Goal: Transaction & Acquisition: Purchase product/service

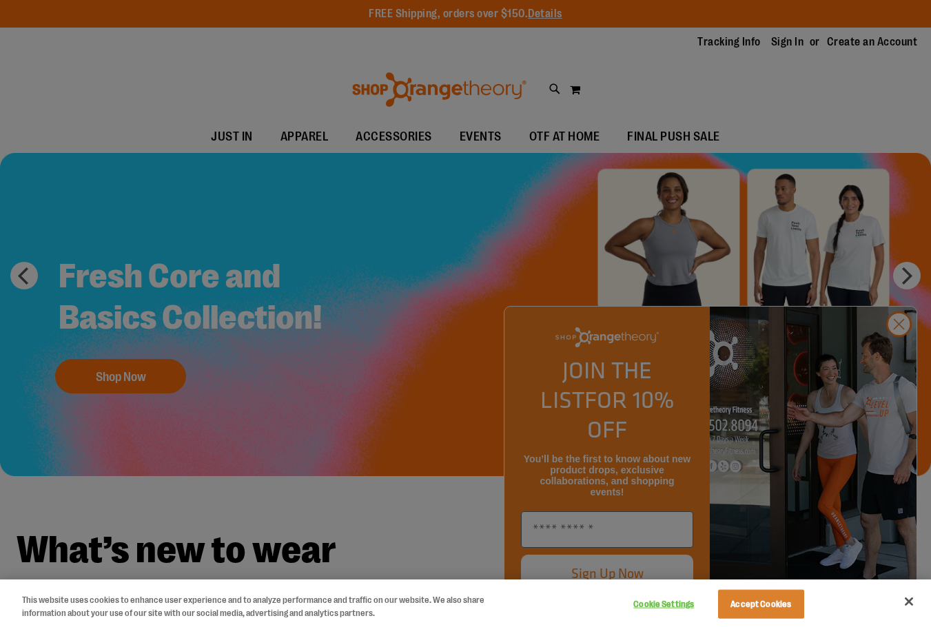
click at [833, 312] on div at bounding box center [465, 313] width 931 height 627
click at [824, 133] on div at bounding box center [465, 313] width 931 height 627
click at [890, 360] on div at bounding box center [465, 313] width 931 height 627
click at [910, 347] on div at bounding box center [465, 313] width 931 height 627
click at [905, 347] on div at bounding box center [465, 313] width 931 height 627
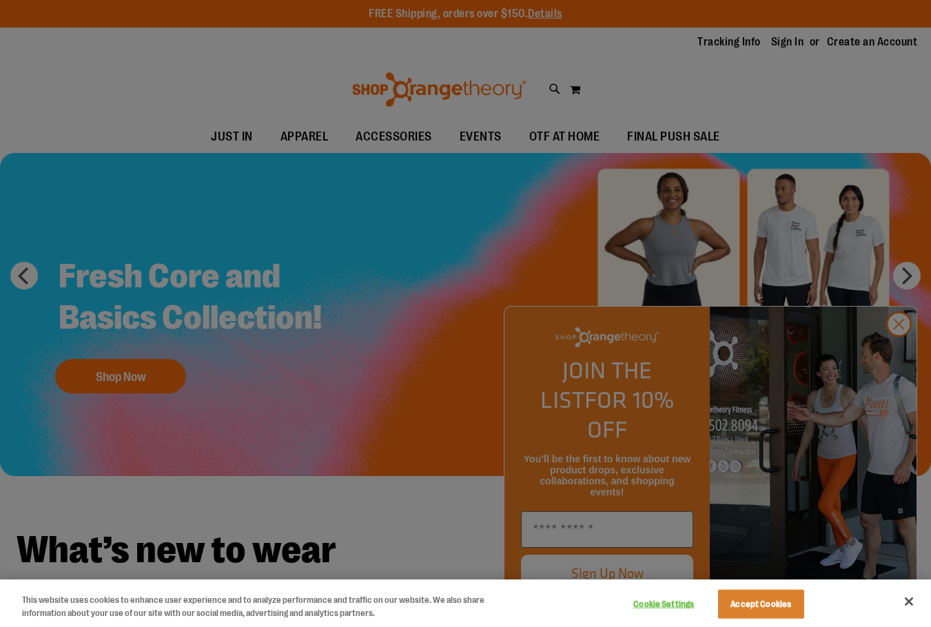
click at [905, 347] on div at bounding box center [465, 313] width 931 height 627
click at [298, 403] on div at bounding box center [465, 313] width 931 height 627
click at [500, 173] on div at bounding box center [465, 313] width 931 height 627
click at [138, 260] on div at bounding box center [465, 313] width 931 height 627
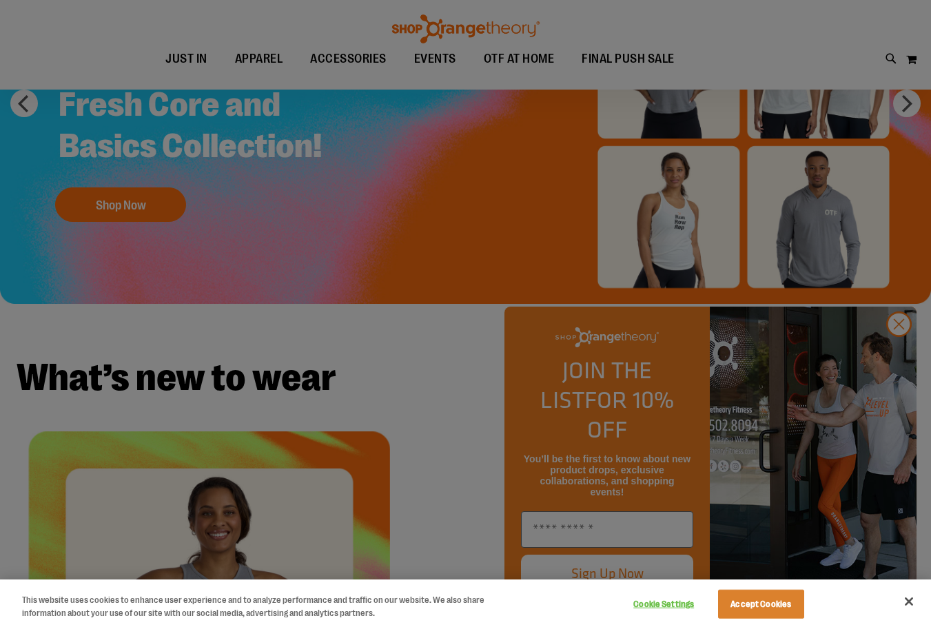
scroll to position [275, 0]
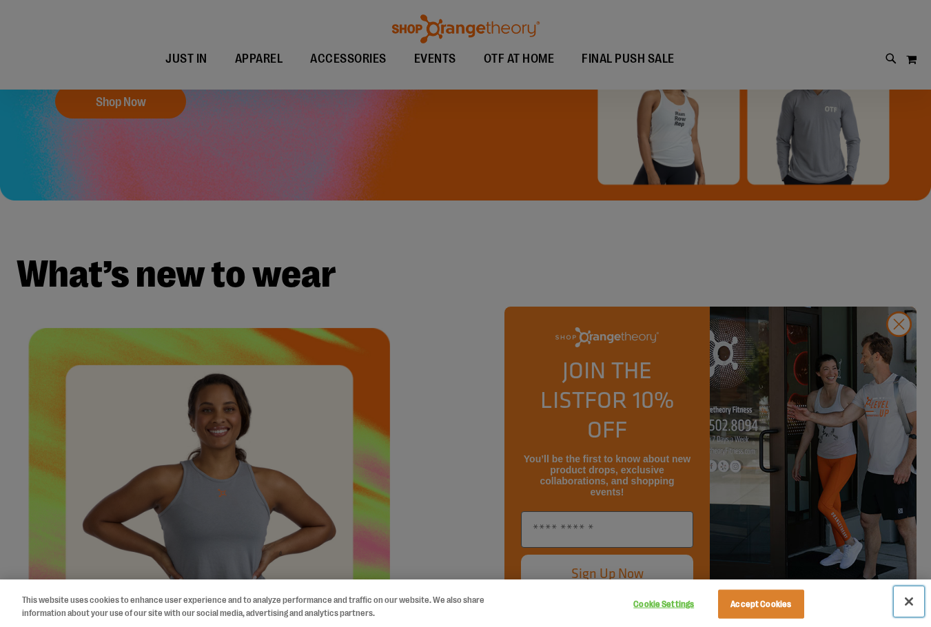
click at [906, 596] on button "Close" at bounding box center [909, 602] width 30 height 30
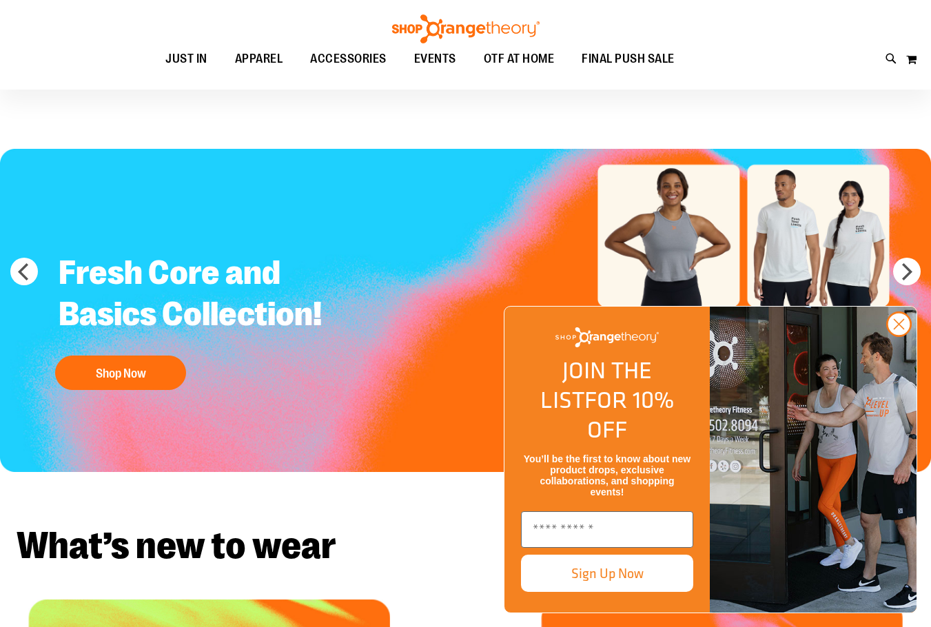
scroll to position [0, 0]
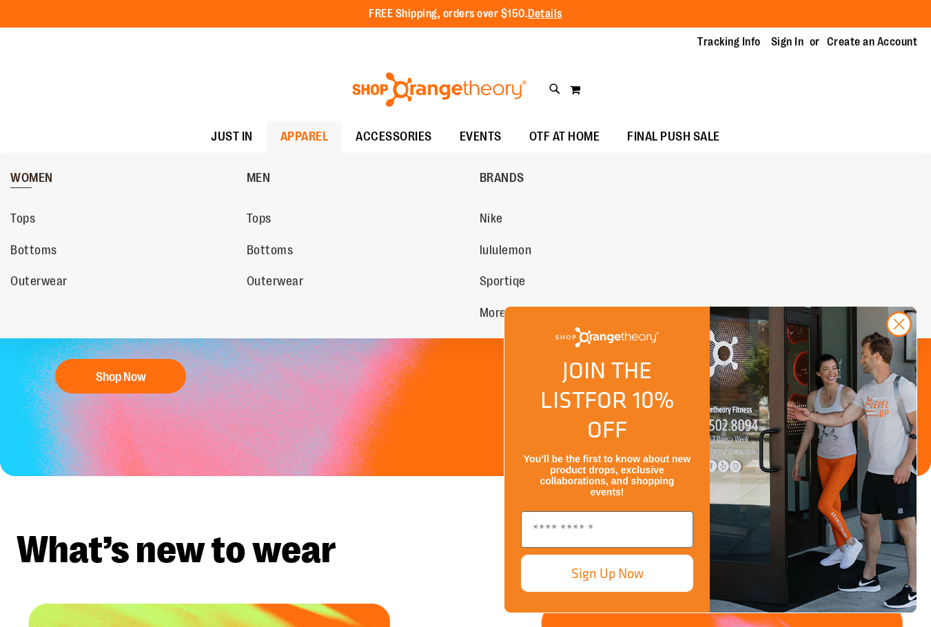
click at [38, 187] on span "WOMEN" at bounding box center [31, 179] width 43 height 17
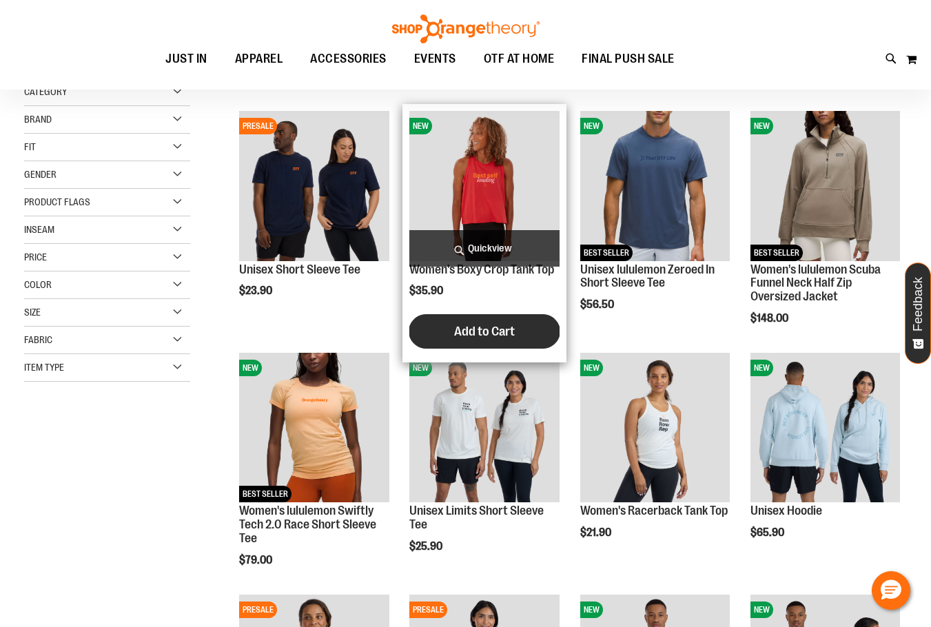
scroll to position [206, 0]
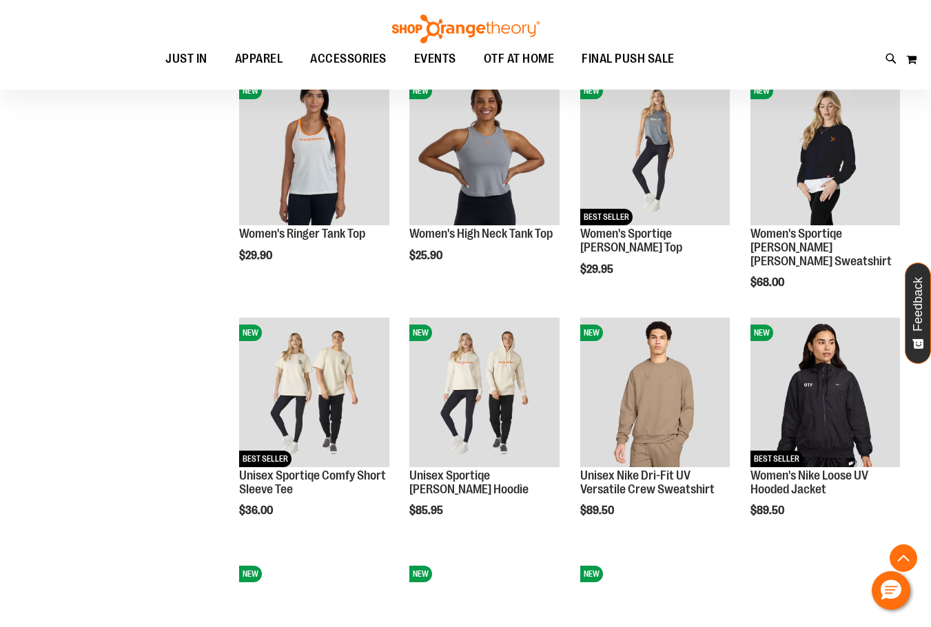
scroll to position [964, 0]
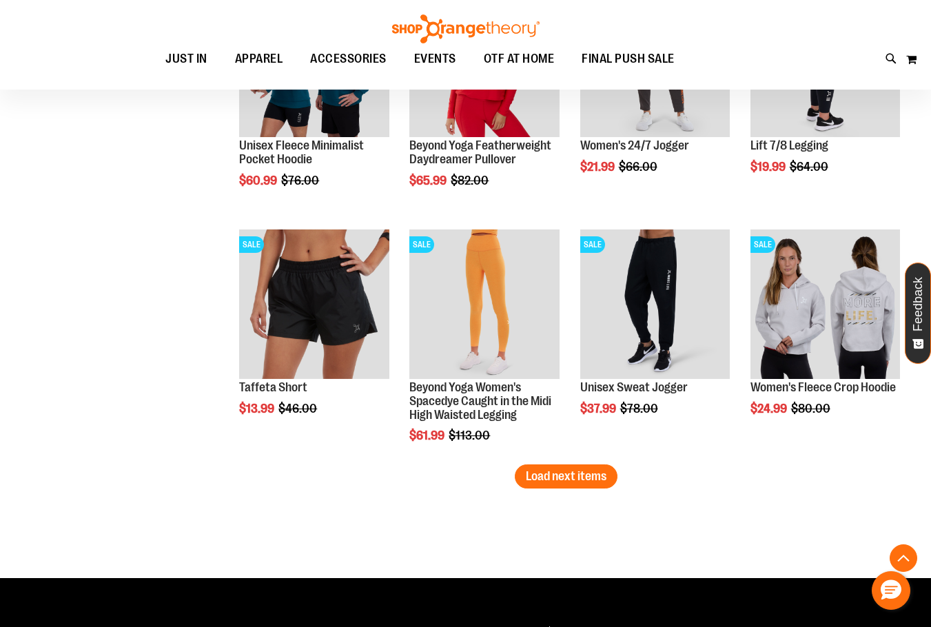
scroll to position [1998, 0]
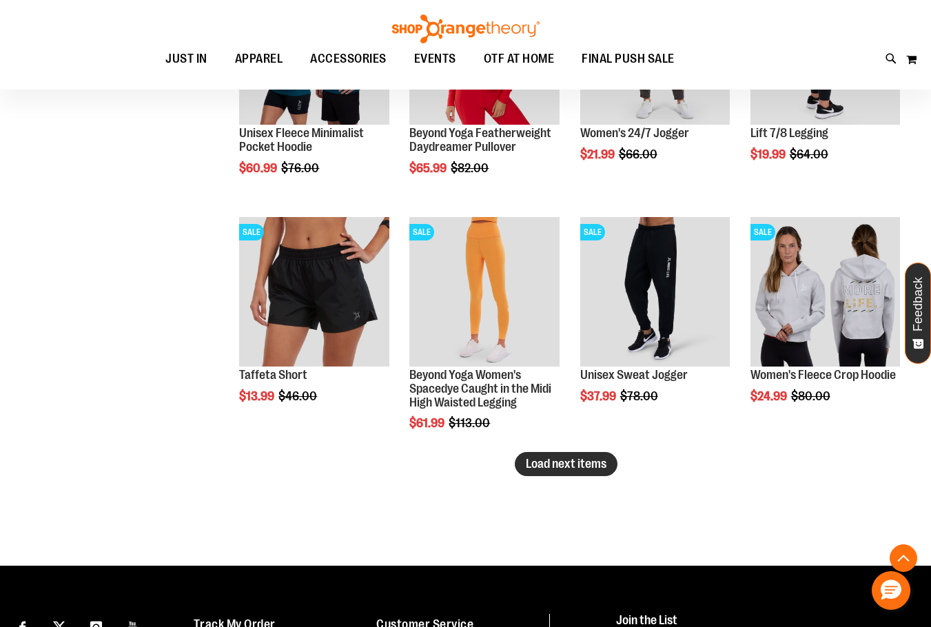
click at [556, 475] on button "Load next items" at bounding box center [566, 464] width 103 height 24
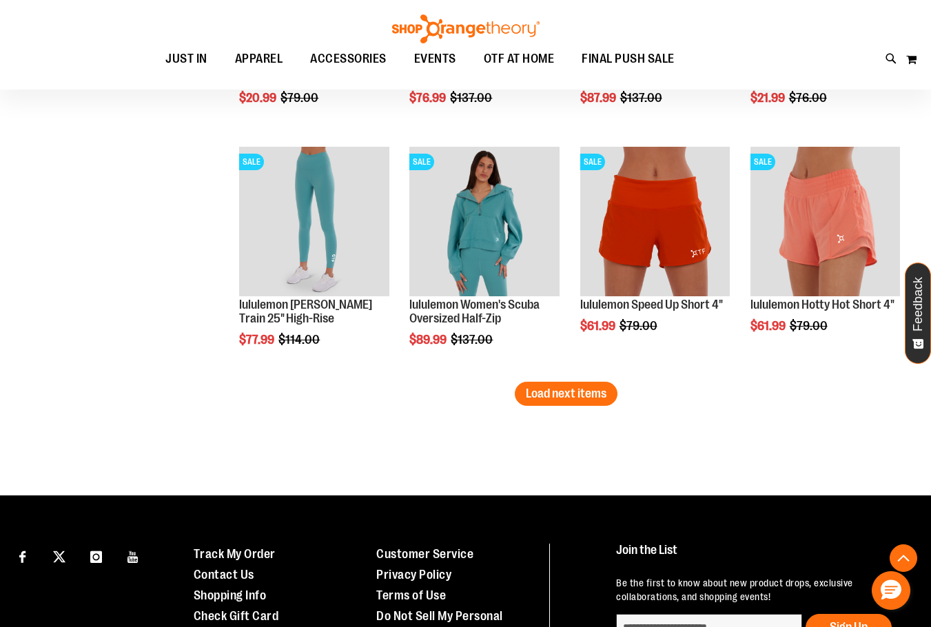
scroll to position [2825, 0]
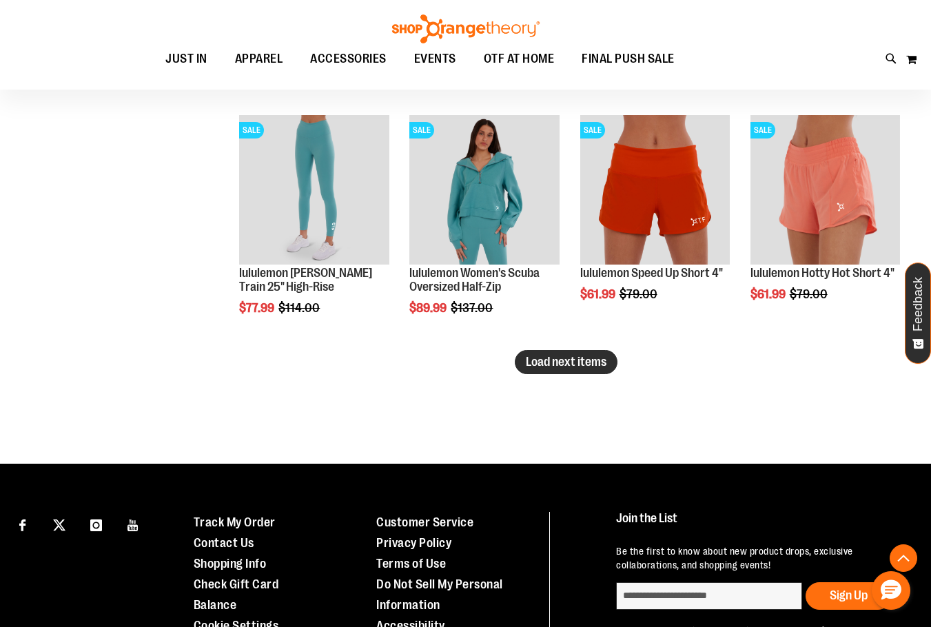
click at [569, 356] on span "Load next items" at bounding box center [566, 362] width 81 height 14
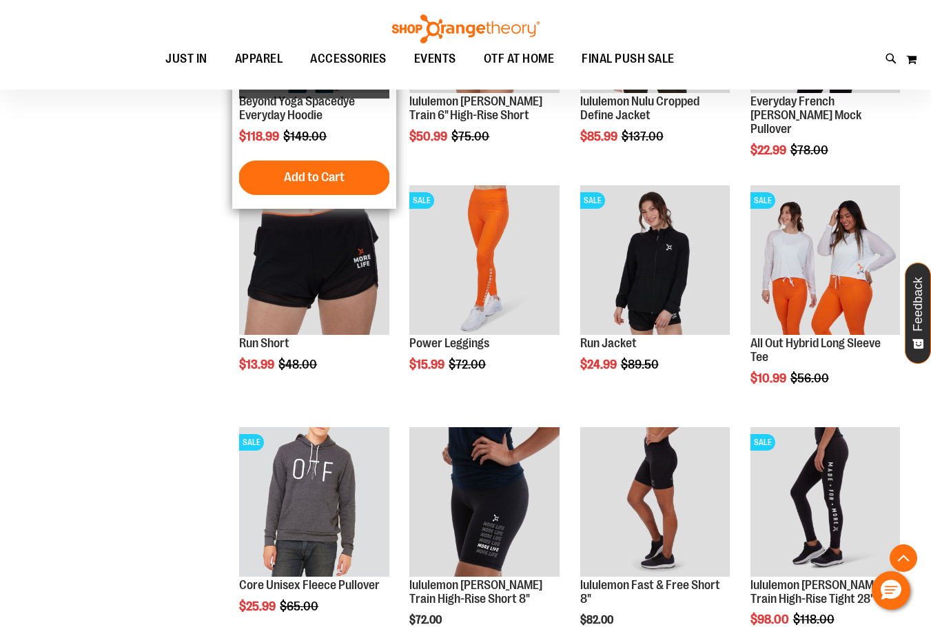
scroll to position [3583, 0]
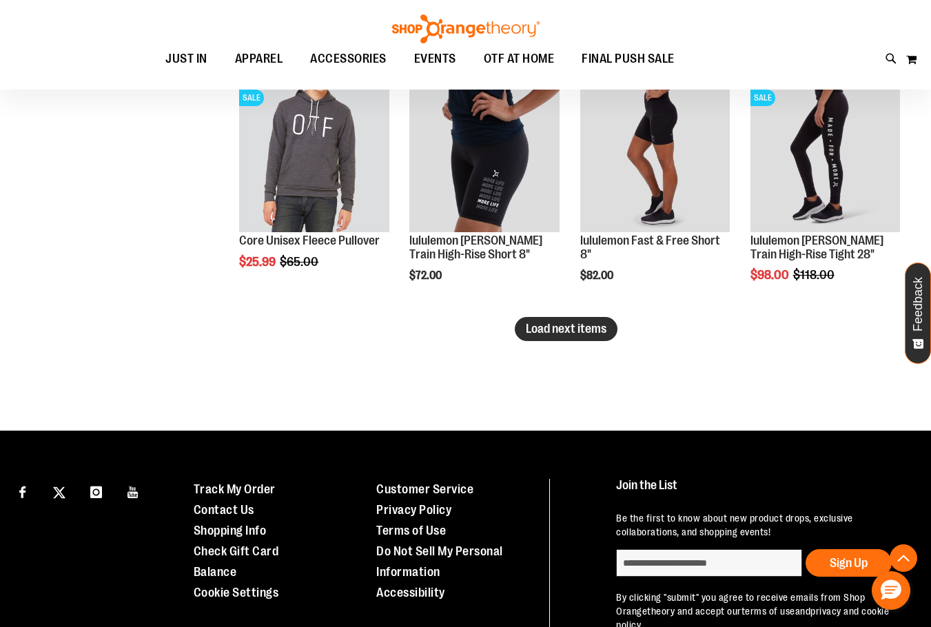
click at [576, 326] on span "Load next items" at bounding box center [566, 329] width 81 height 14
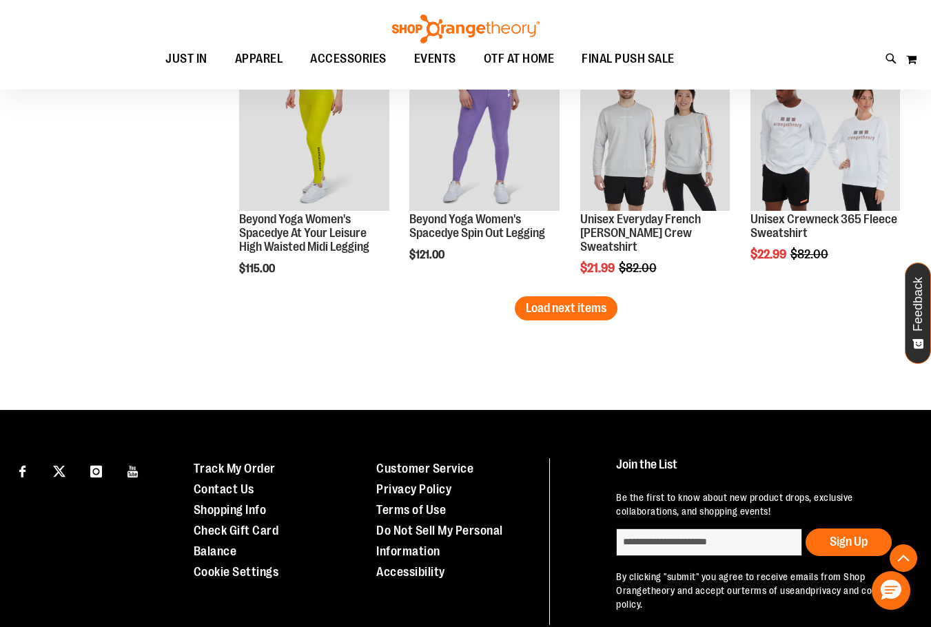
scroll to position [4342, 0]
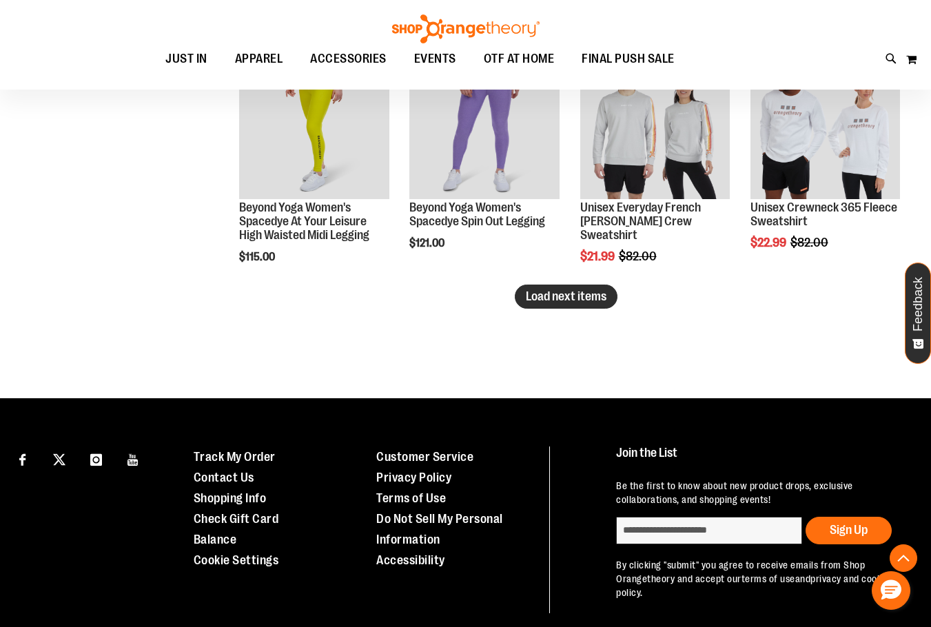
click at [598, 297] on span "Load next items" at bounding box center [566, 296] width 81 height 14
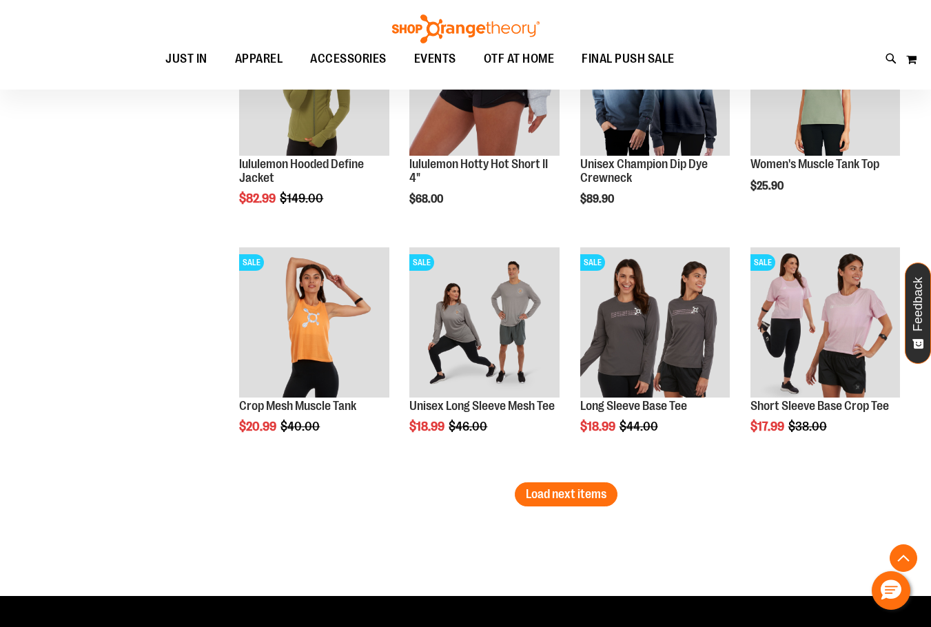
scroll to position [4870, 0]
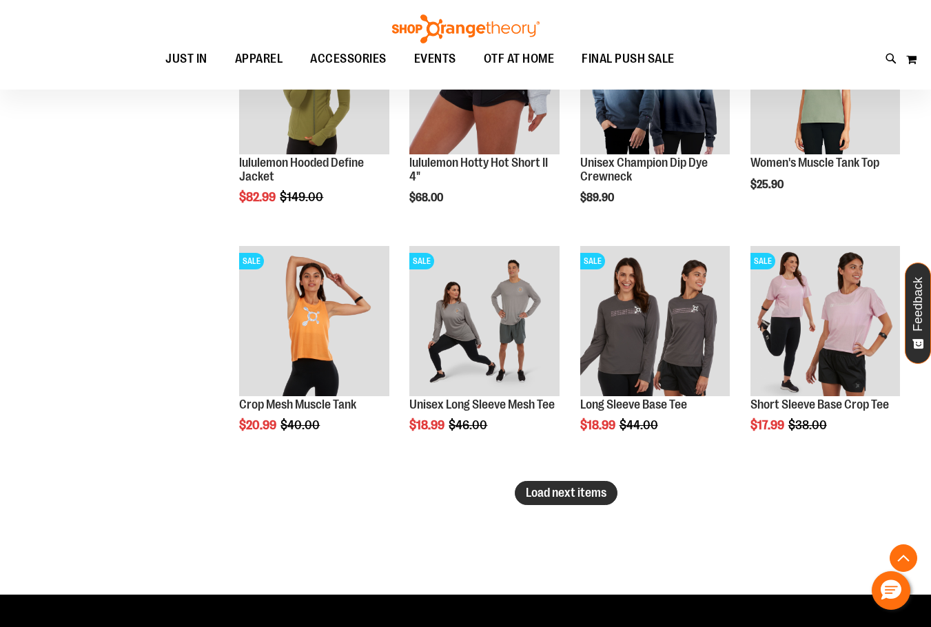
click at [593, 503] on button "Load next items" at bounding box center [566, 493] width 103 height 24
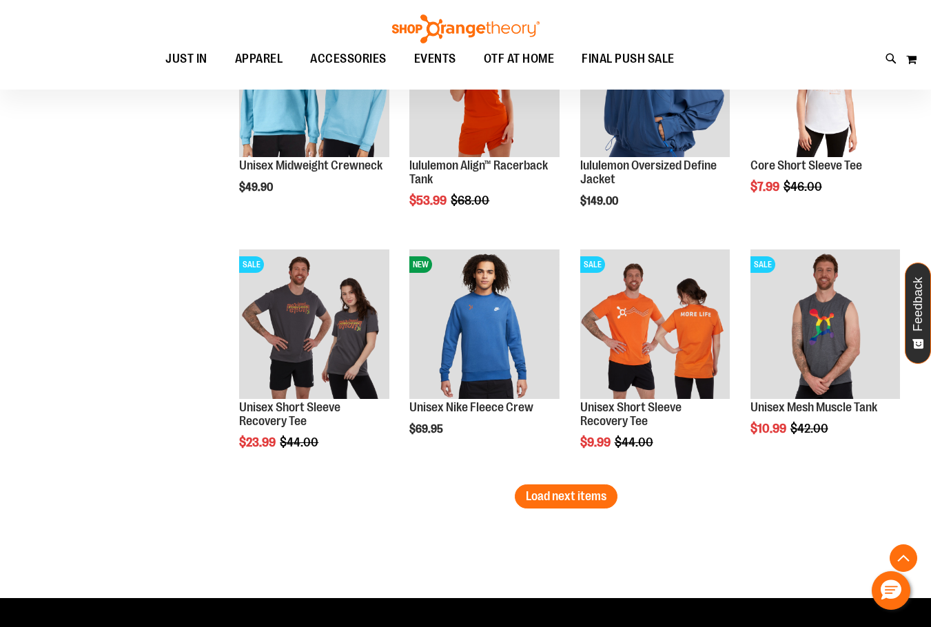
scroll to position [5595, 0]
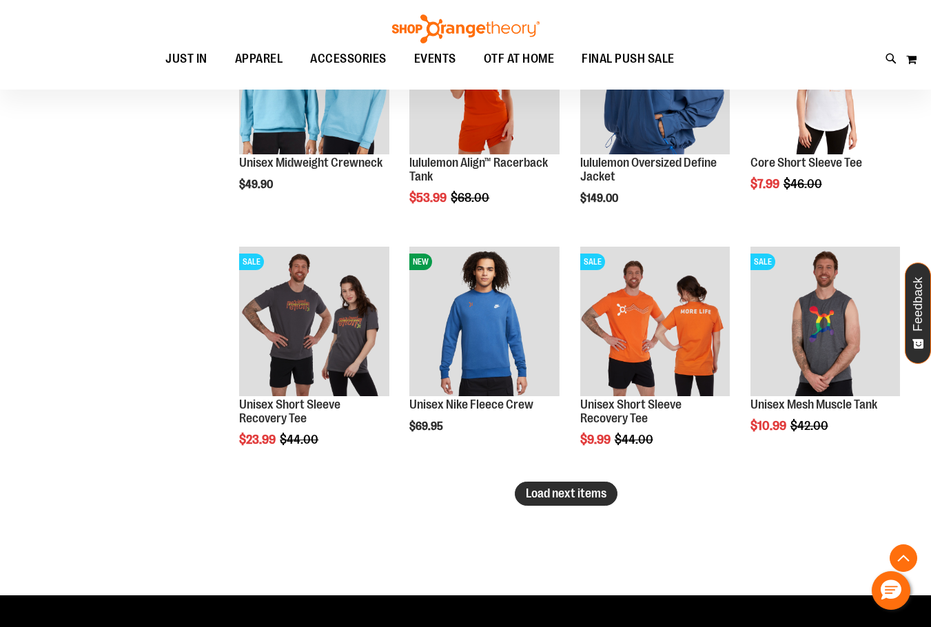
click at [593, 503] on button "Load next items" at bounding box center [566, 494] width 103 height 24
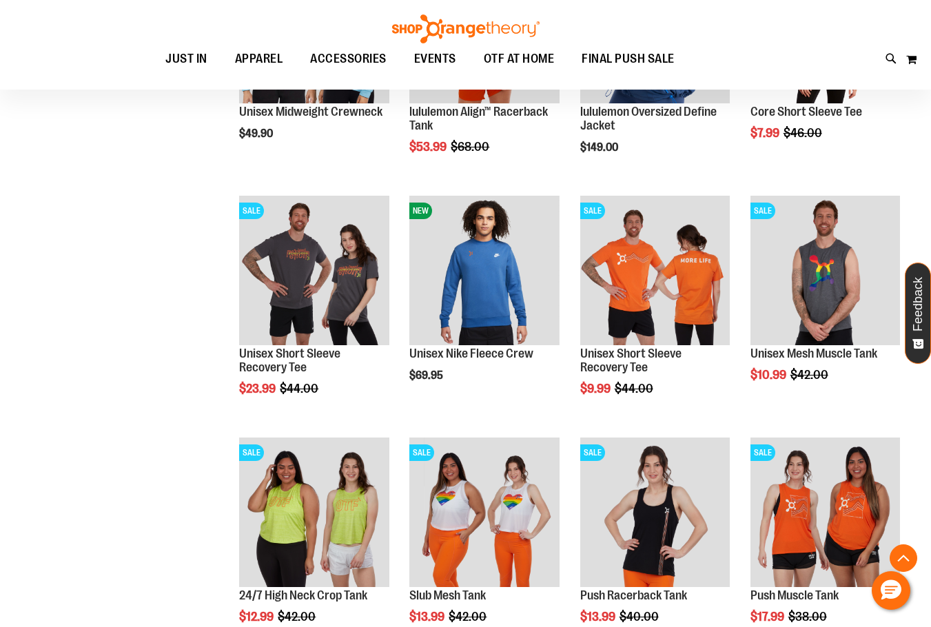
scroll to position [5733, 0]
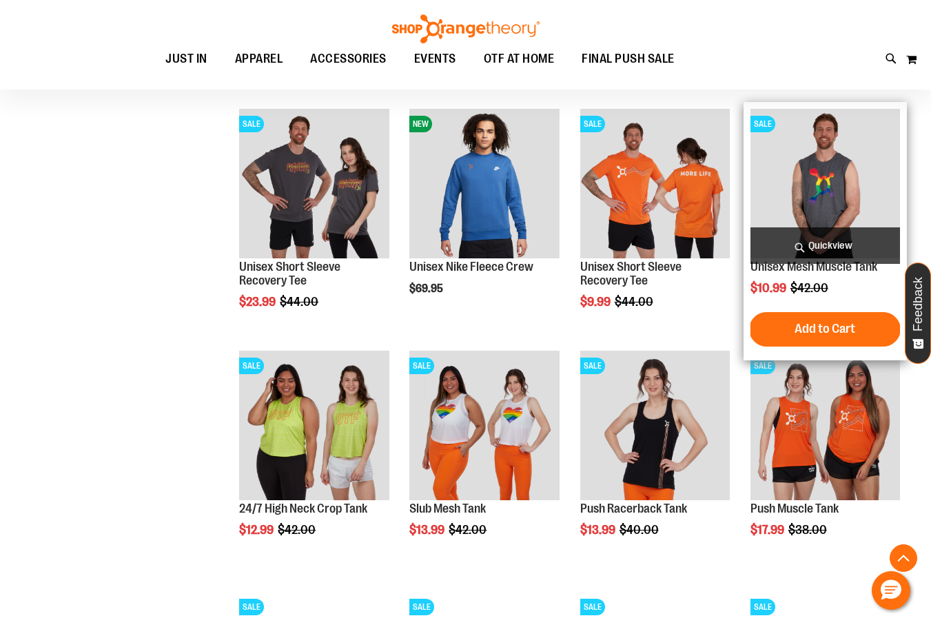
click at [794, 181] on img "product" at bounding box center [826, 184] width 150 height 150
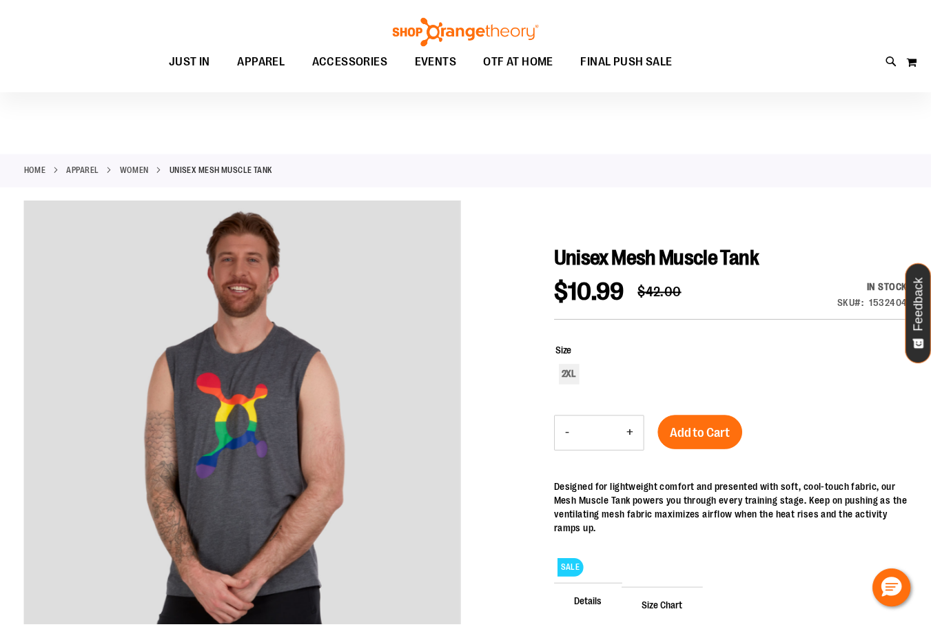
scroll to position [136, 0]
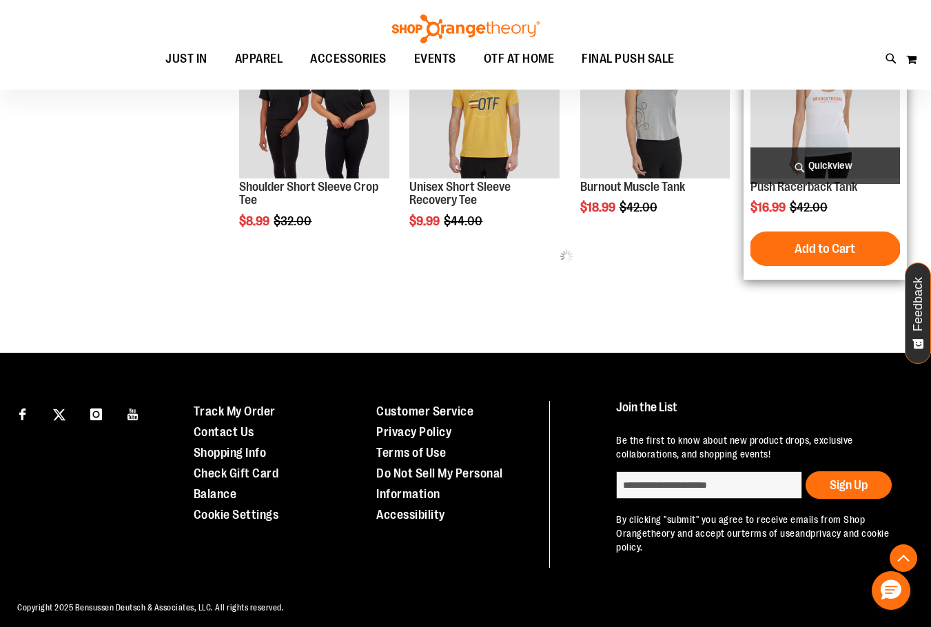
scroll to position [754, 0]
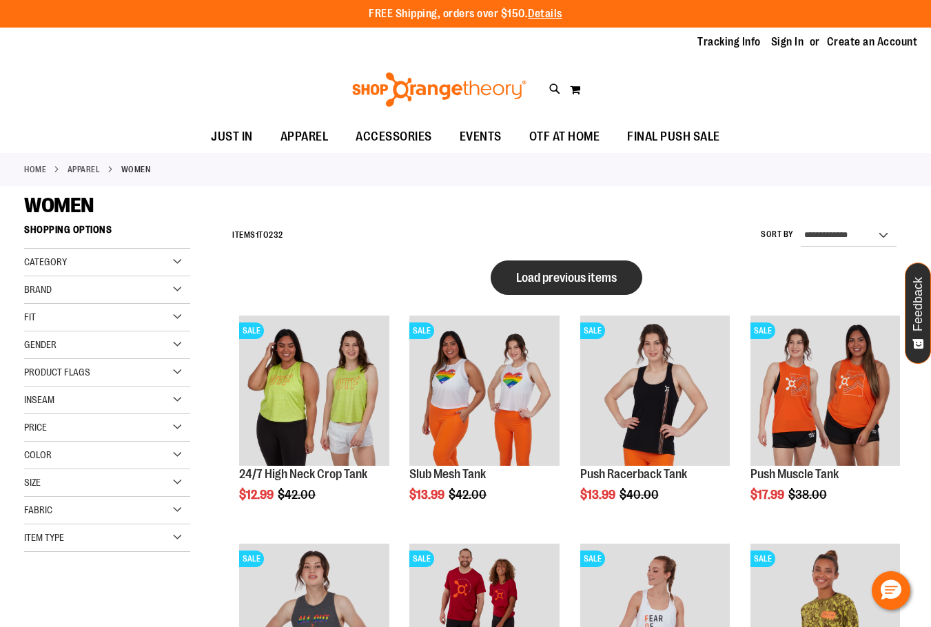
click at [627, 284] on button "Load previous items" at bounding box center [567, 278] width 152 height 34
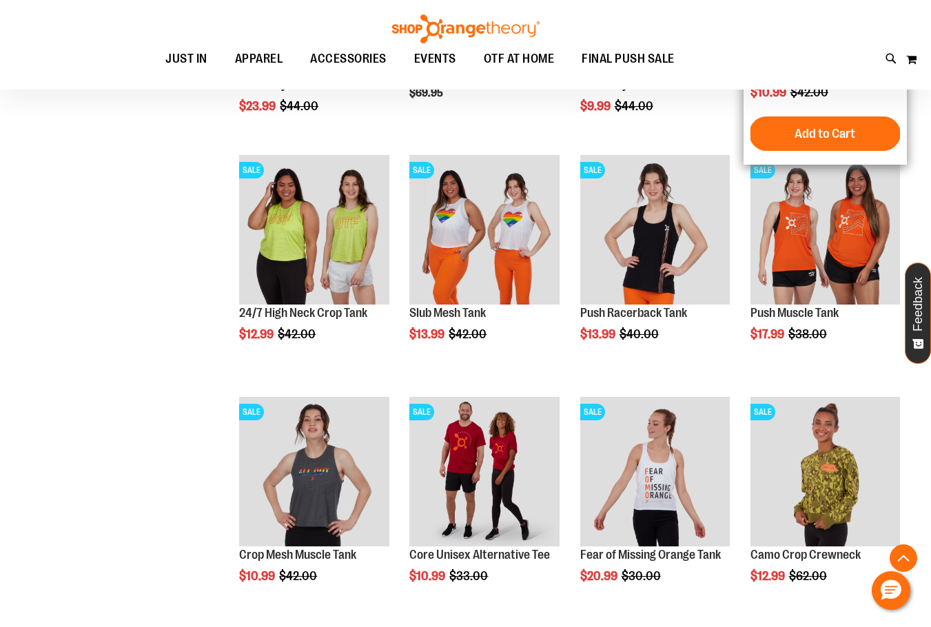
scroll to position [551, 0]
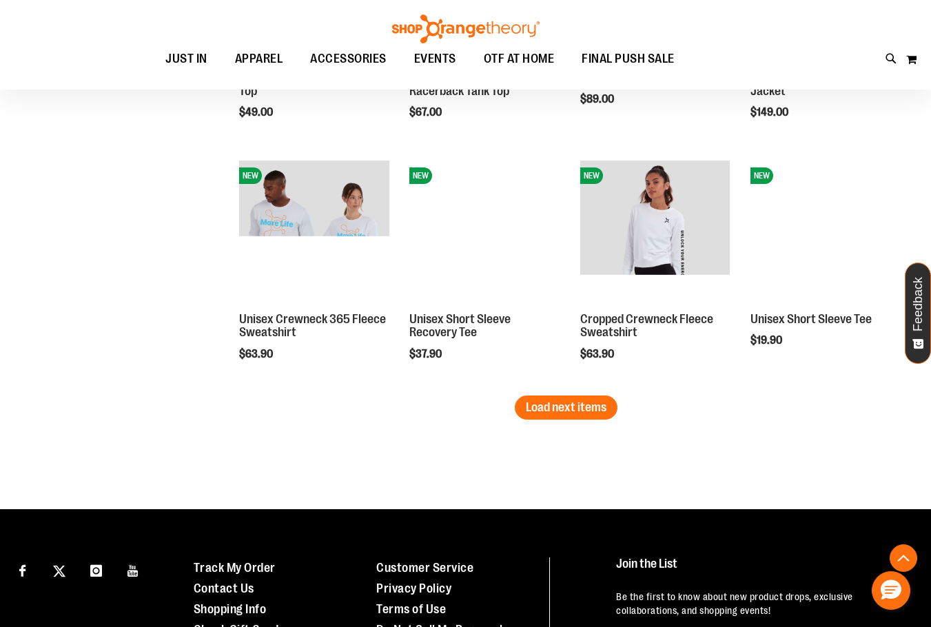
scroll to position [2982, 0]
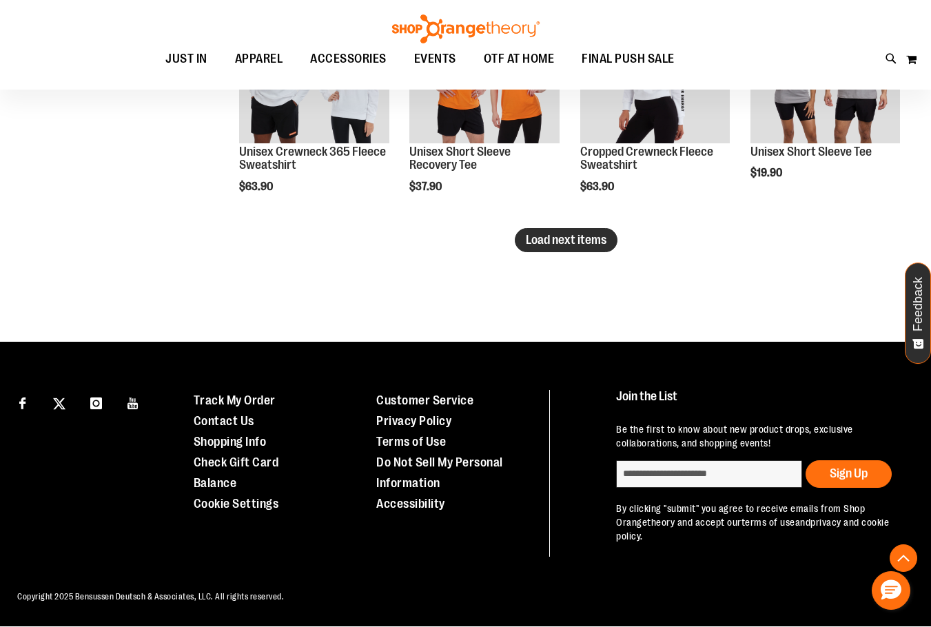
click at [571, 236] on span "Load next items" at bounding box center [566, 240] width 81 height 14
